Goal: Find specific page/section: Find specific page/section

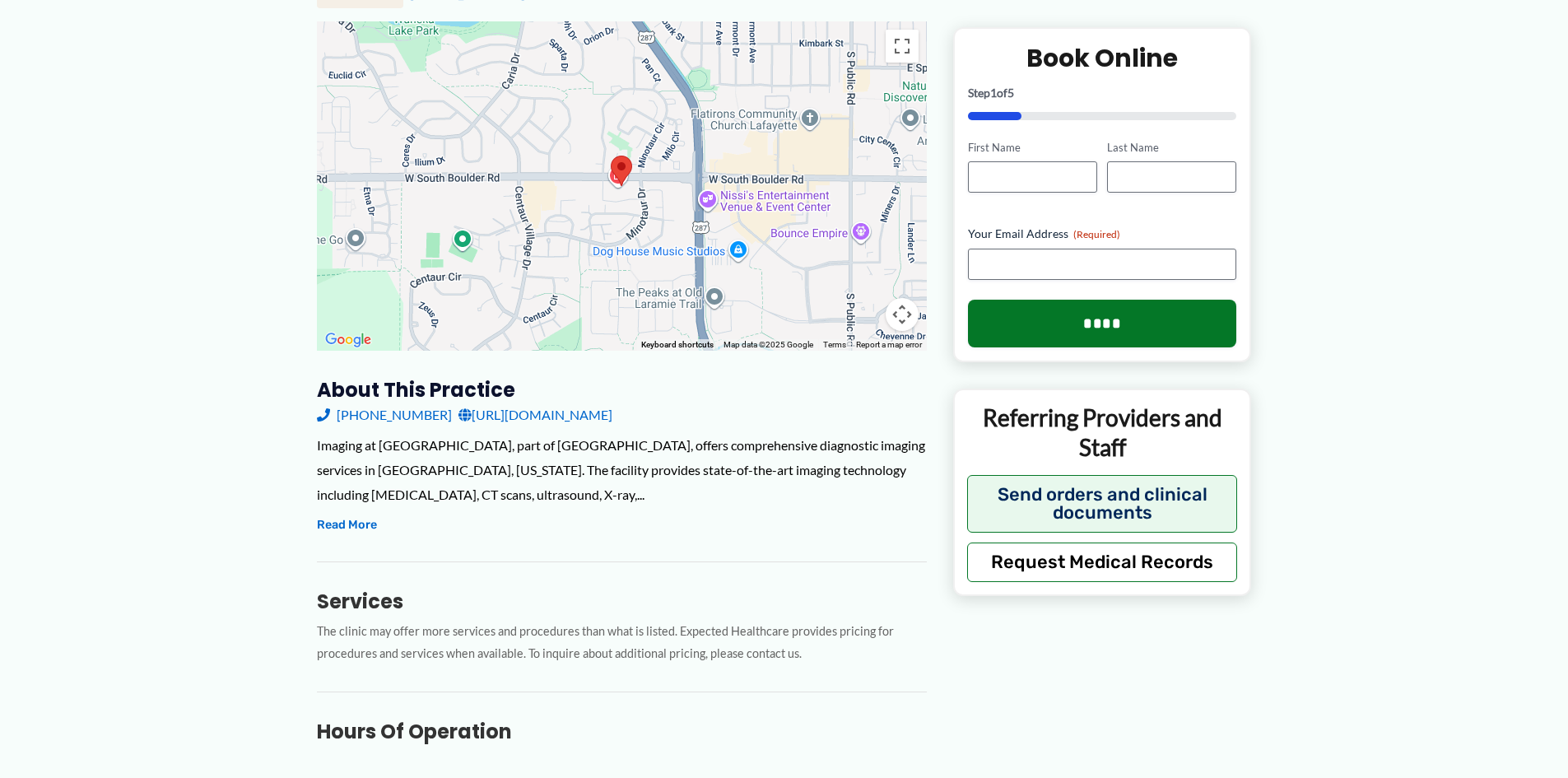
scroll to position [247, 0]
